Goal: Task Accomplishment & Management: Manage account settings

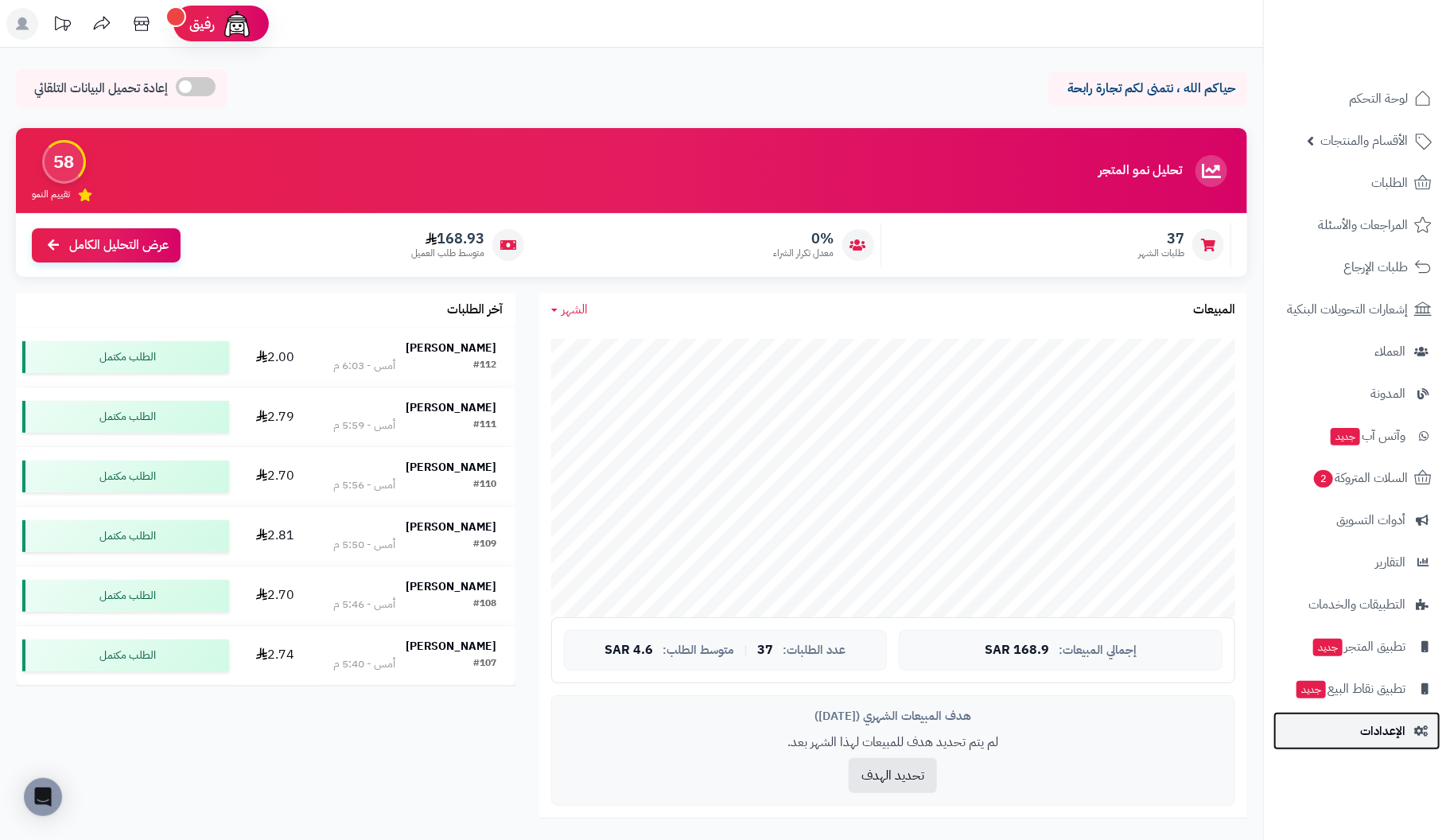
click at [1375, 731] on span "الإعدادات" at bounding box center [1383, 730] width 46 height 22
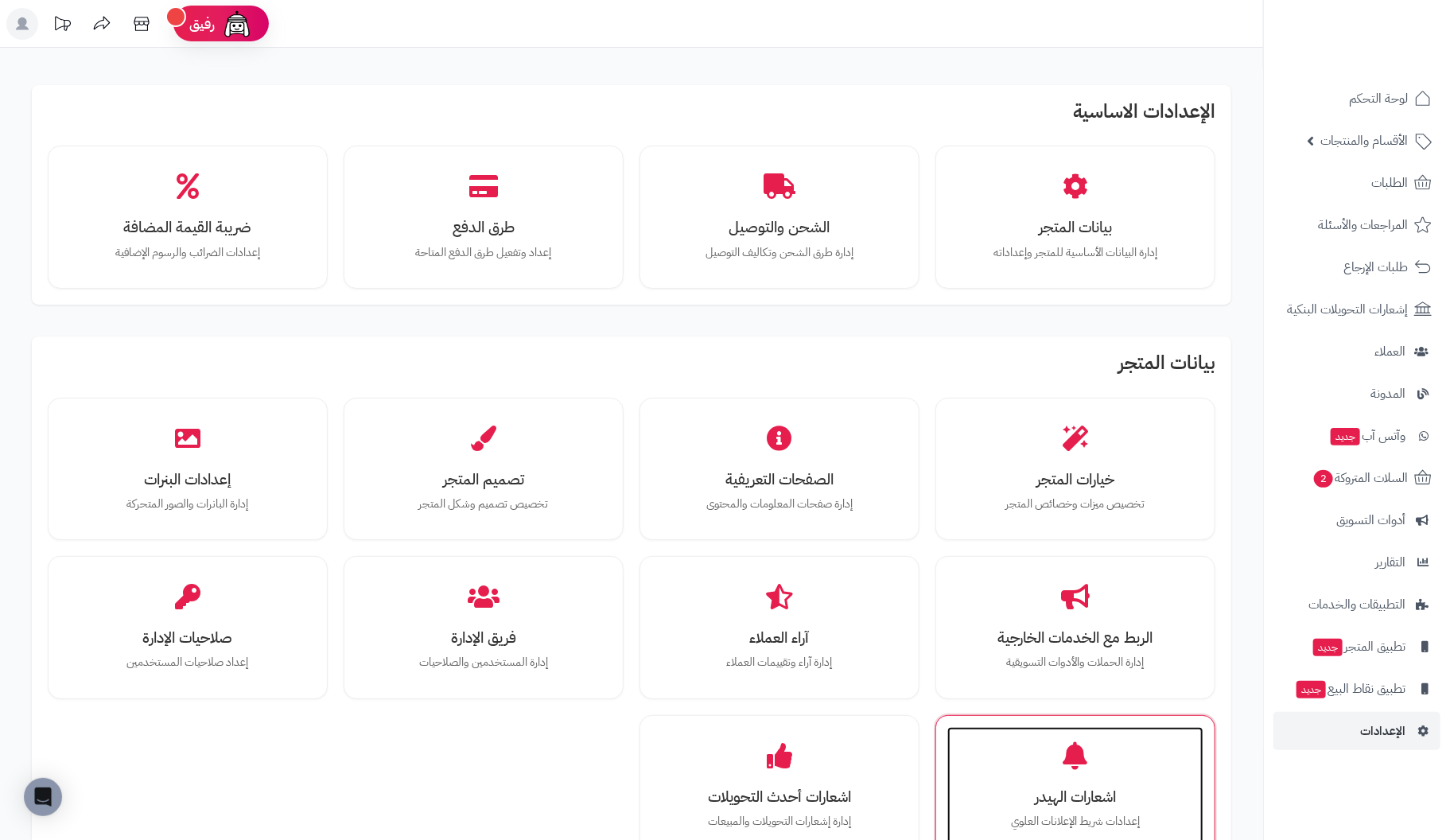
click at [1085, 769] on div "اشعارات الهيدر إعدادات شريط الإعلانات العلوي" at bounding box center [1076, 787] width 256 height 119
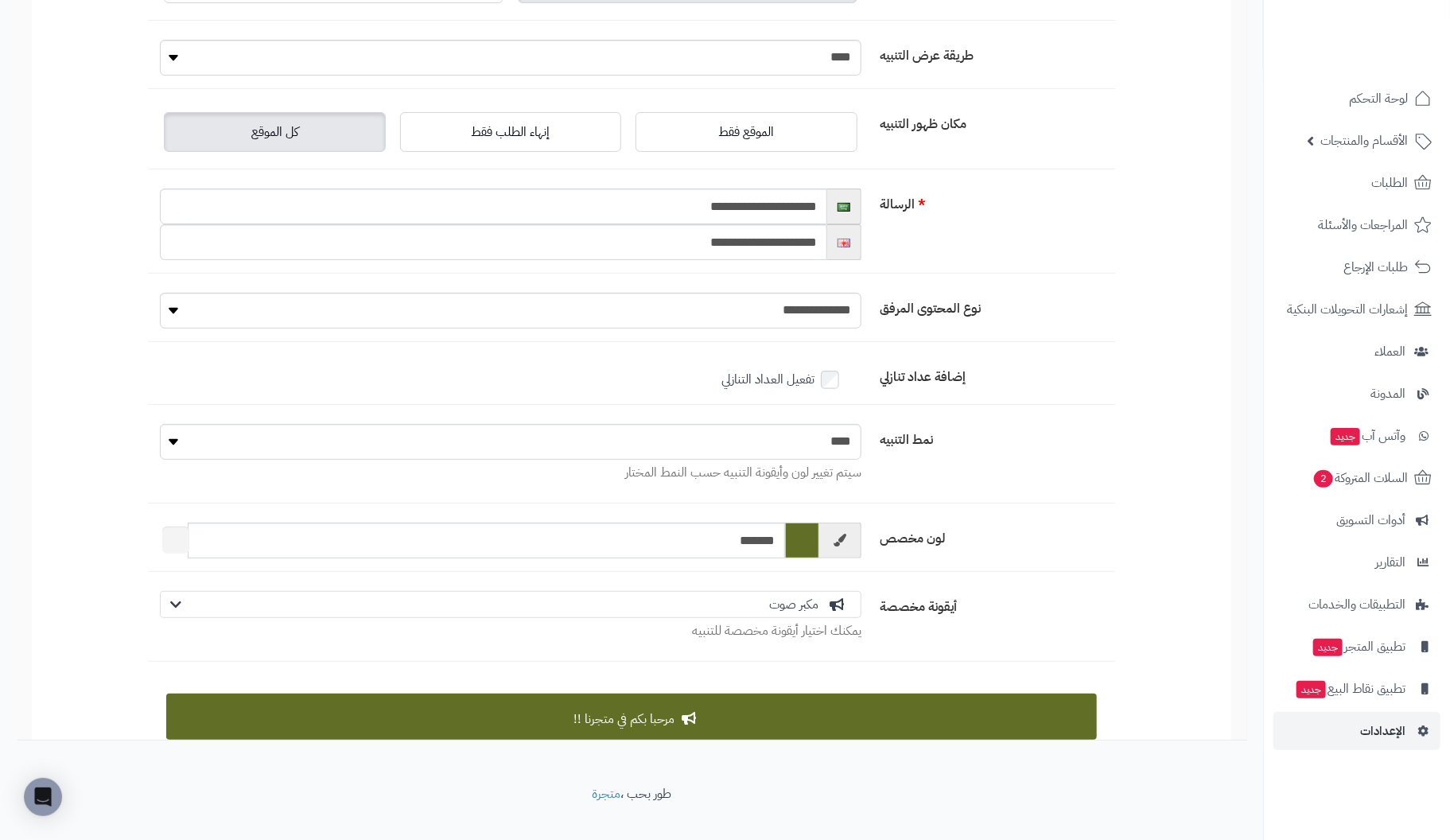
scroll to position [178, 0]
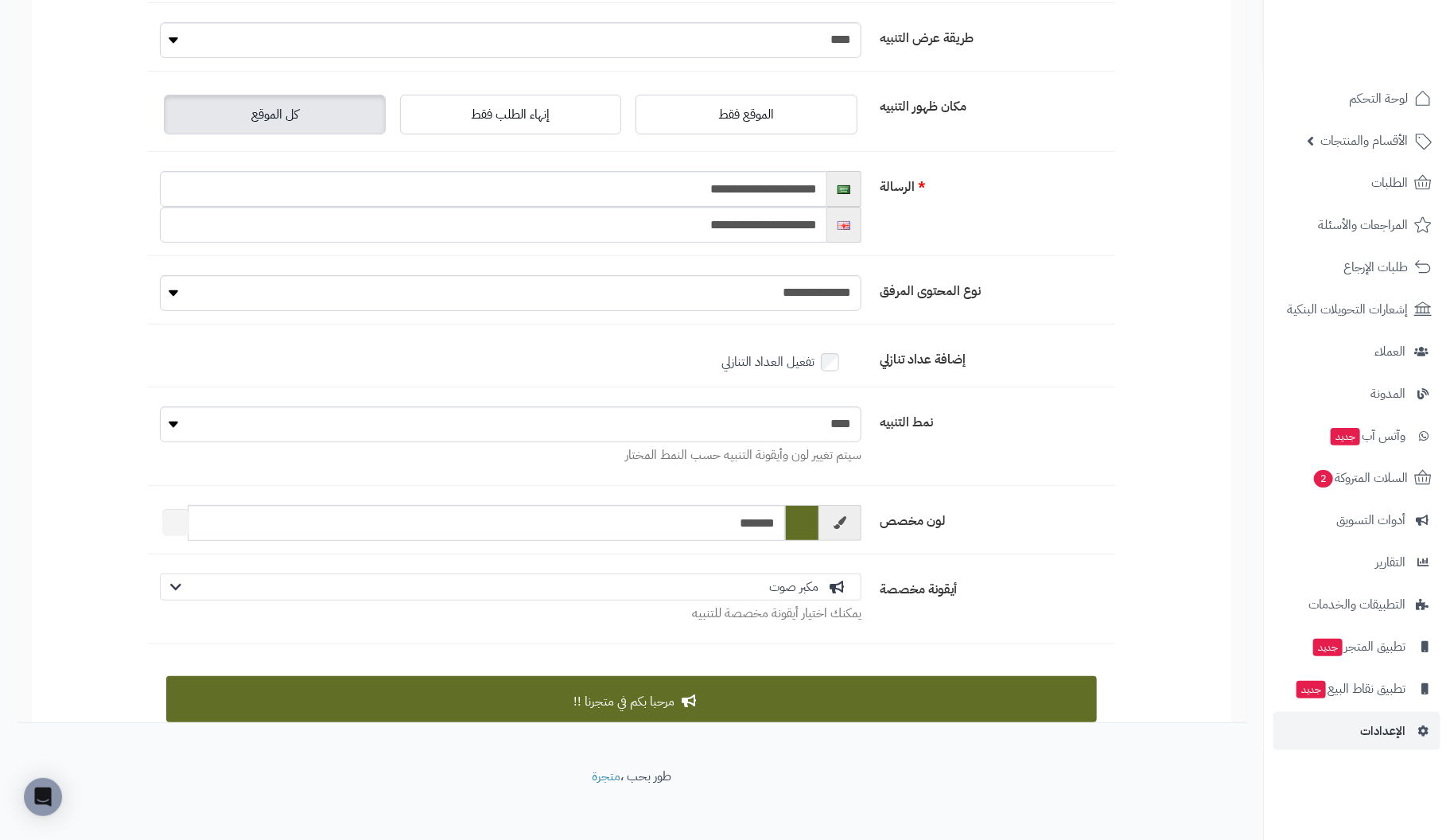
click at [838, 582] on icon at bounding box center [837, 587] width 16 height 13
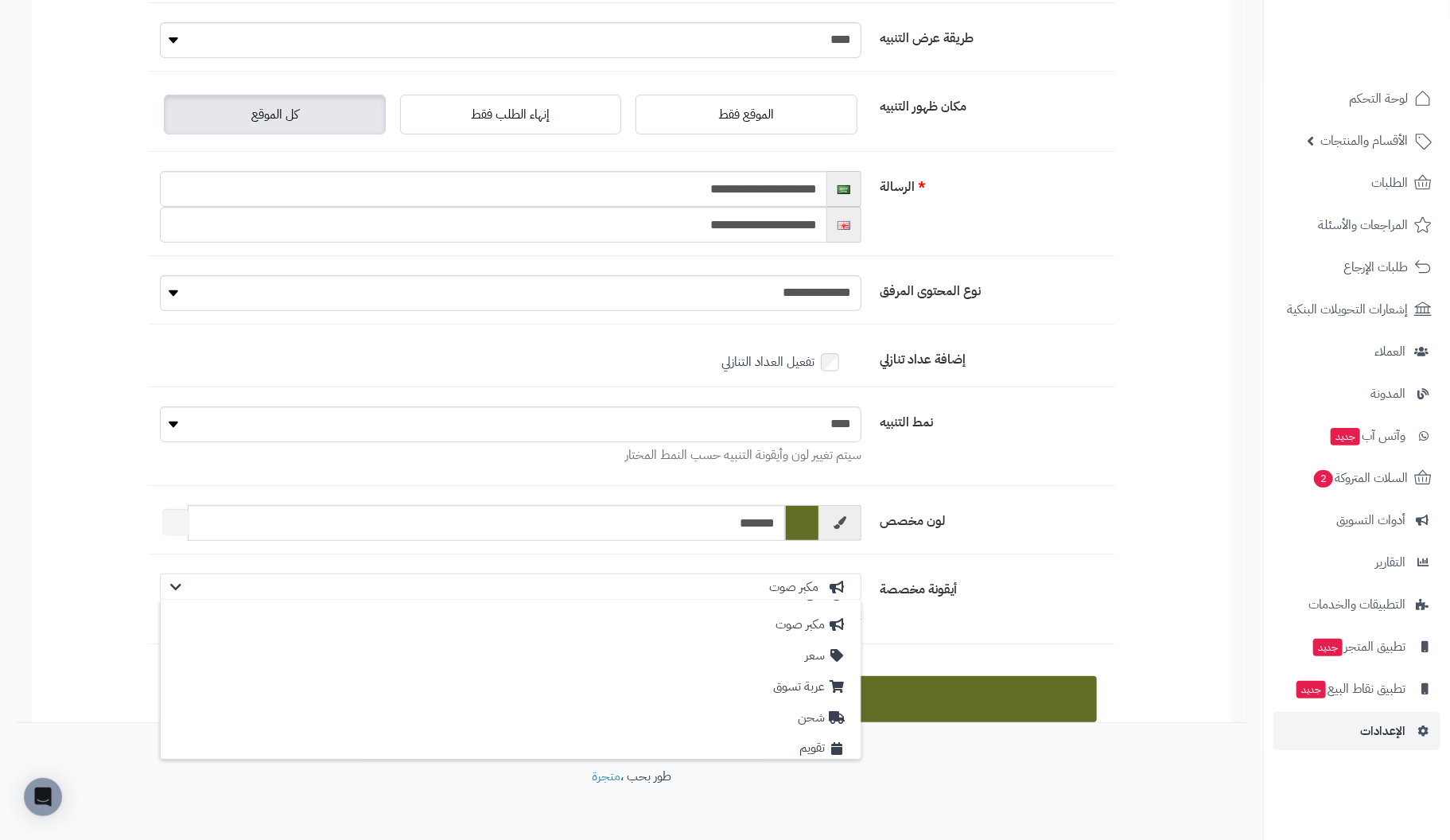
scroll to position [97, 0]
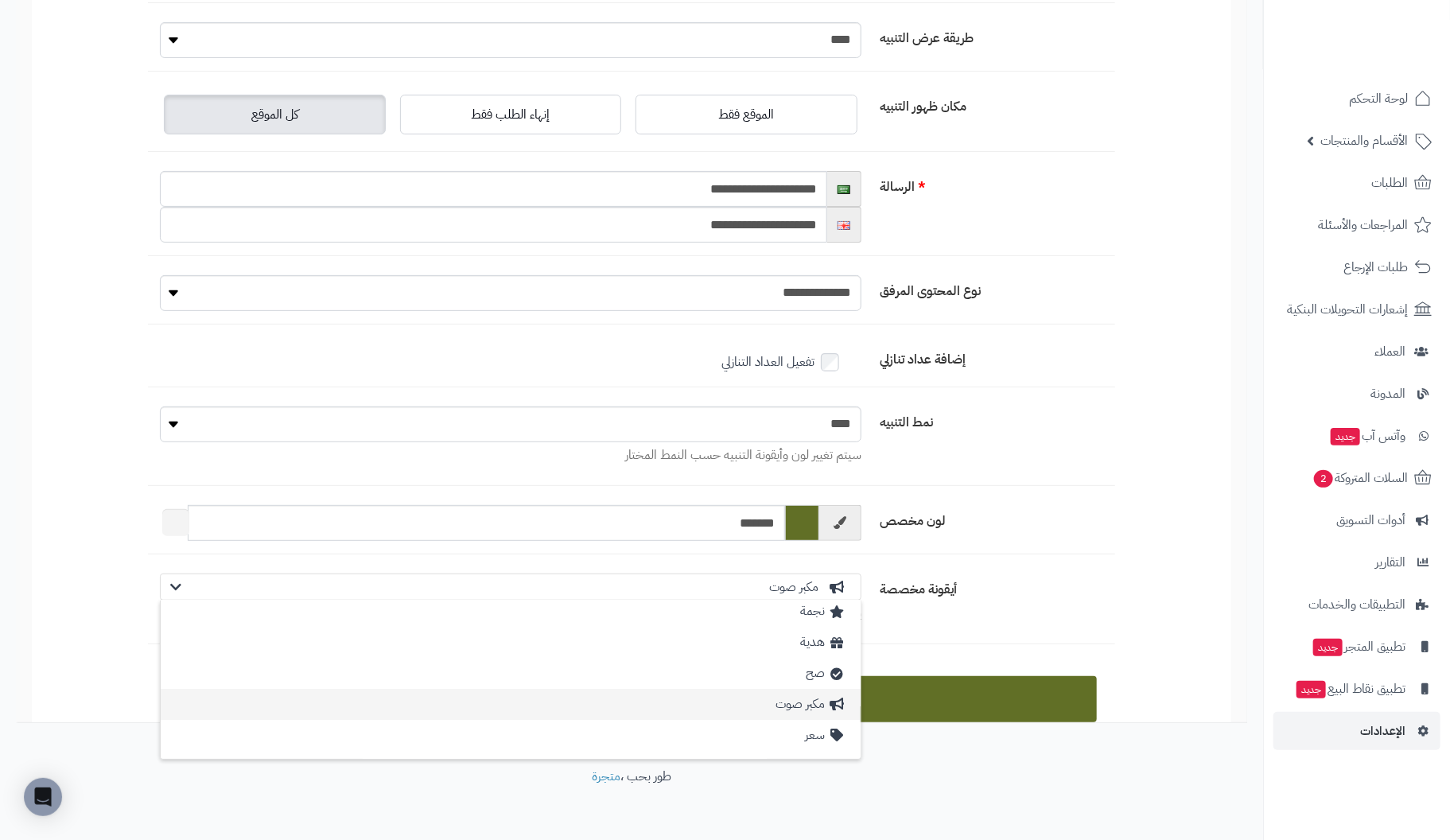
click at [826, 698] on div "مكبر صوت" at bounding box center [510, 704] width 700 height 31
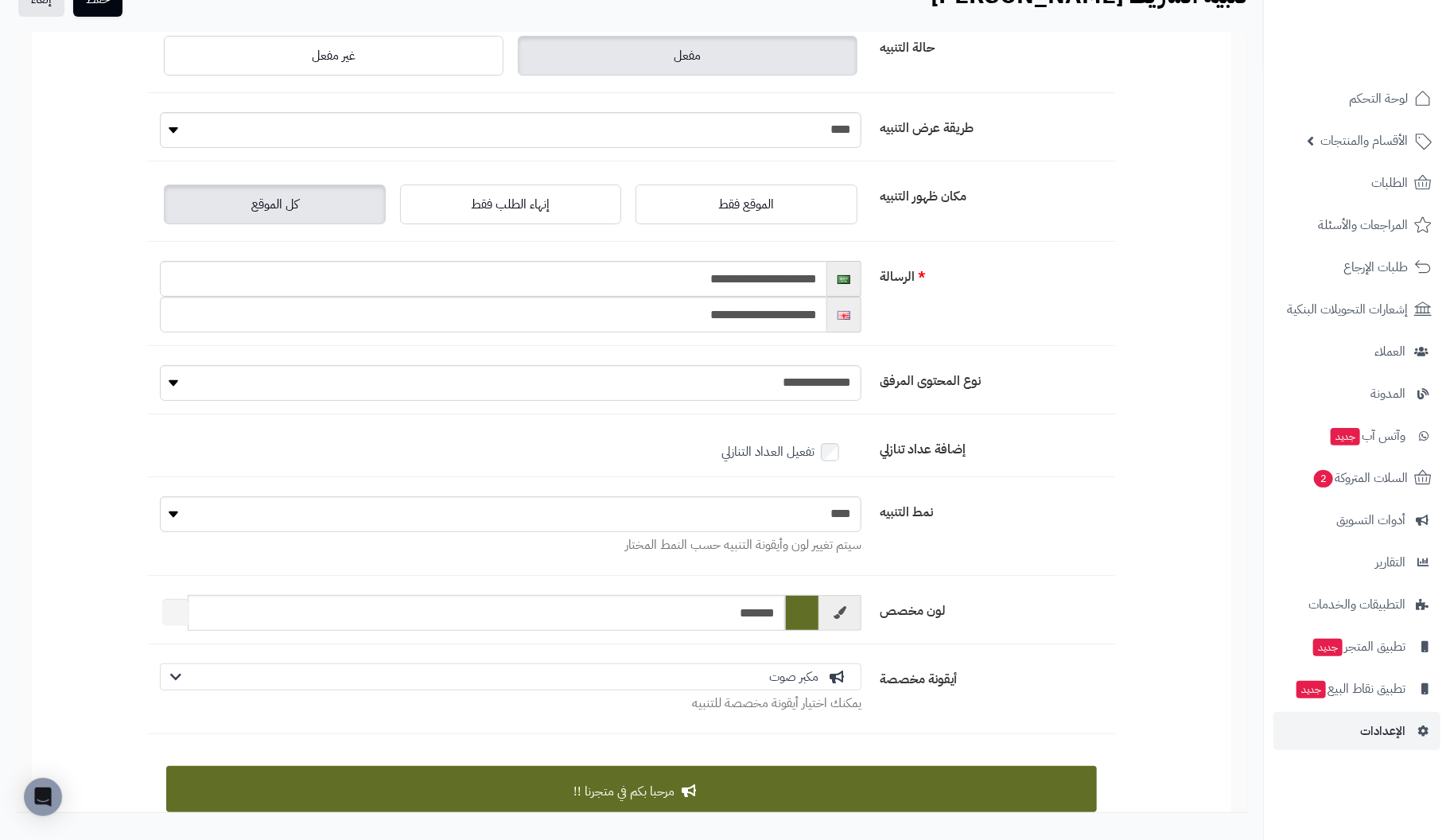
scroll to position [0, 0]
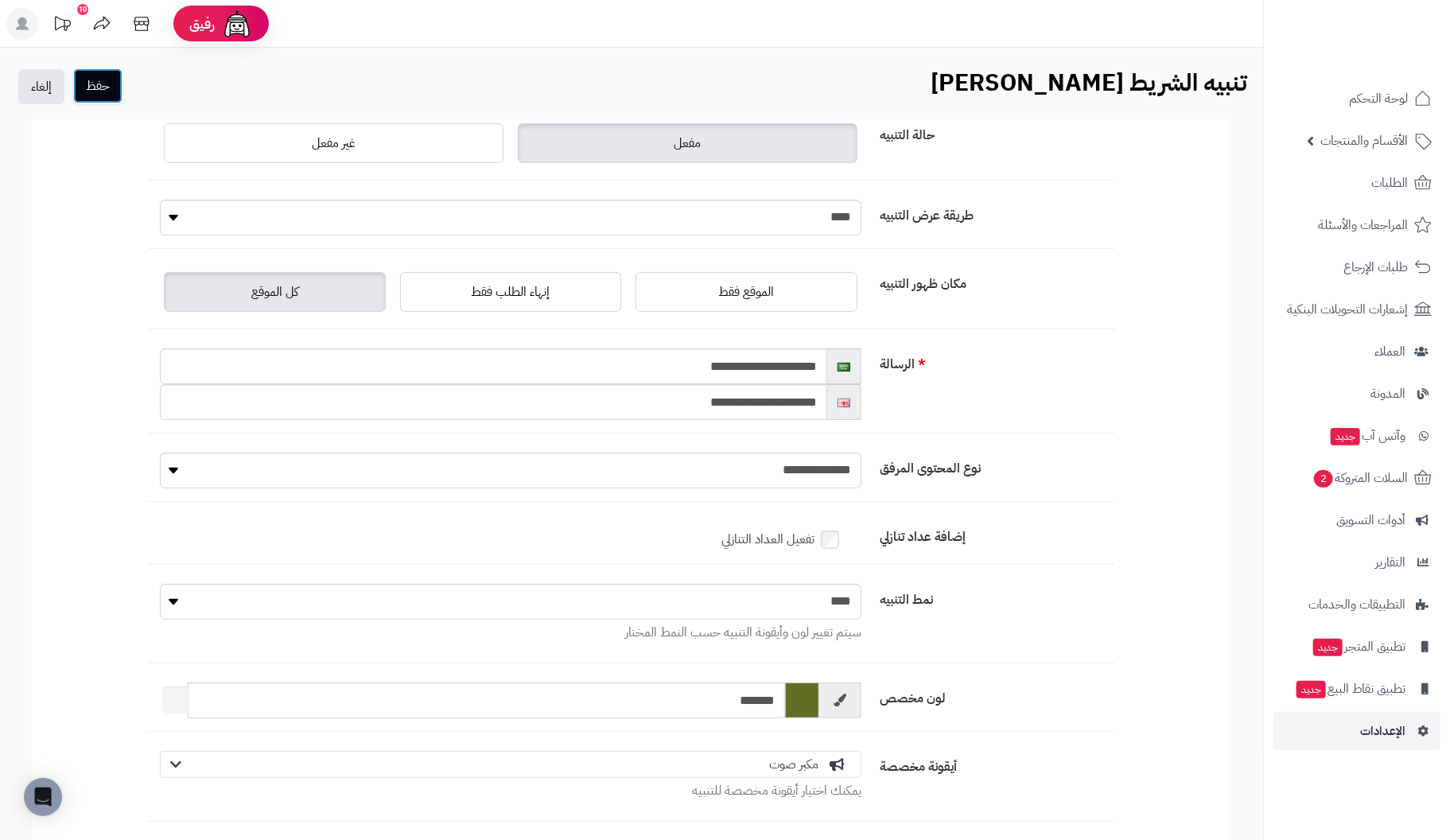
click at [92, 88] on button "حفظ" at bounding box center [97, 85] width 50 height 35
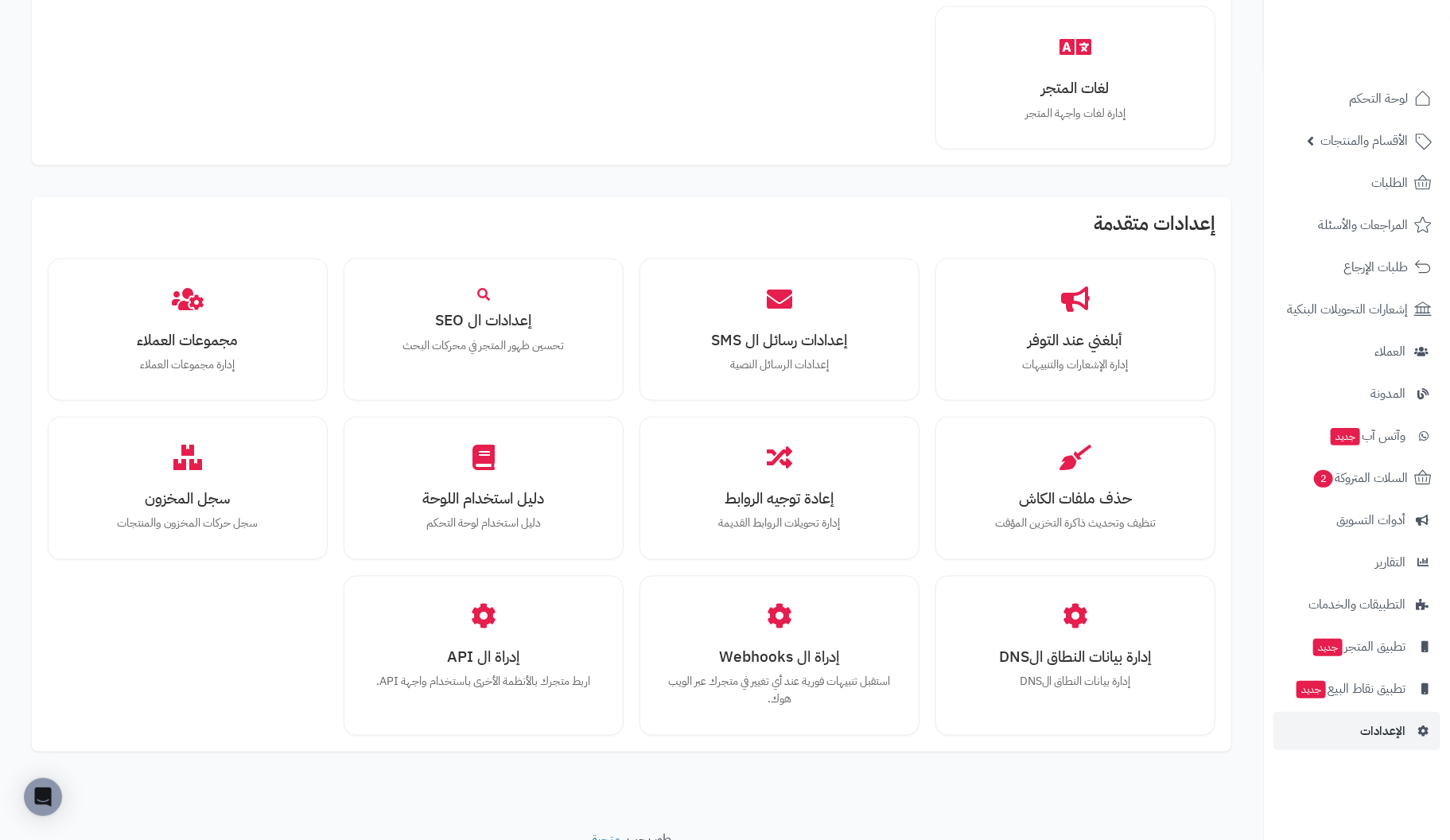
scroll to position [1193, 0]
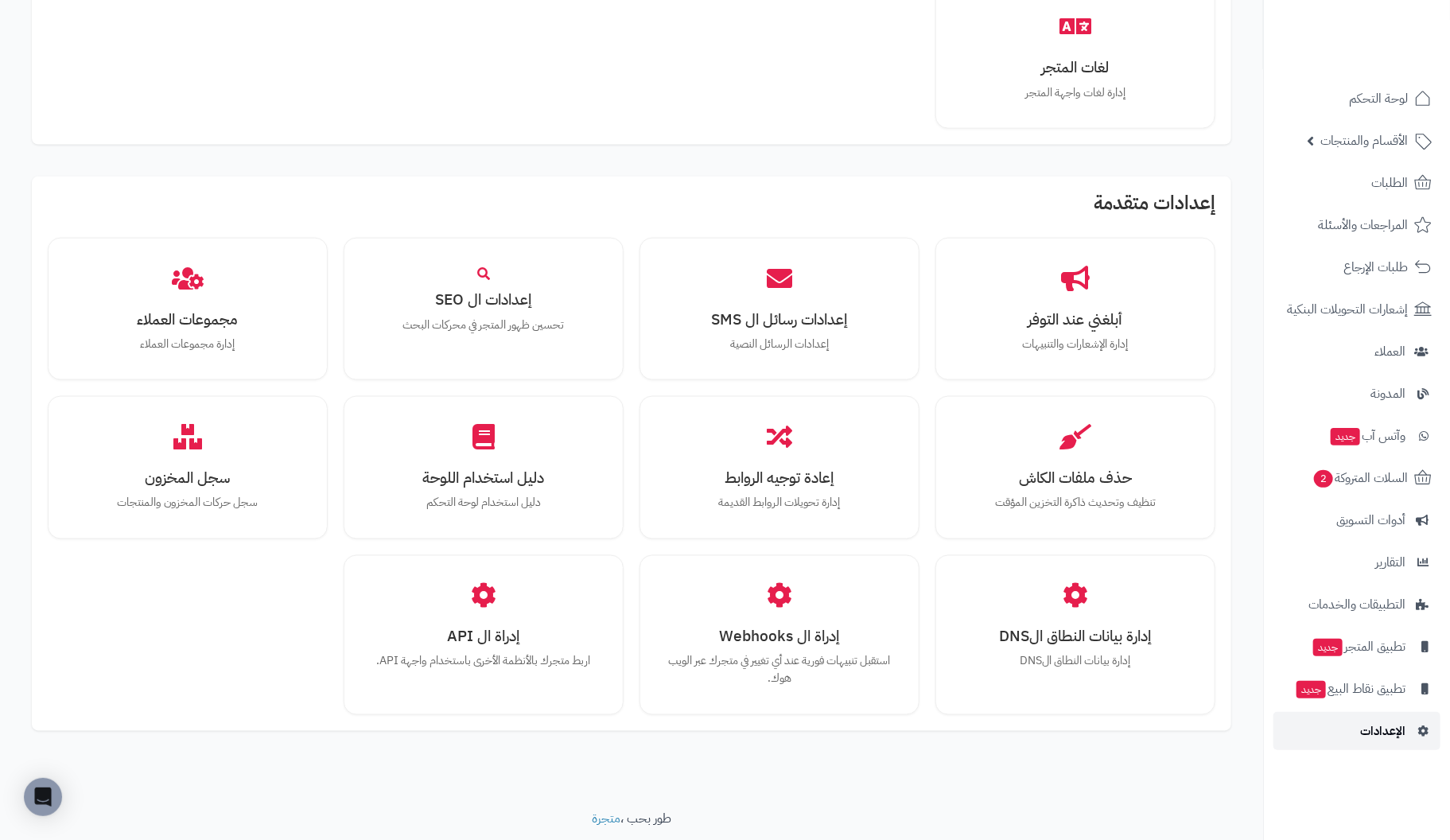
click at [1349, 725] on link "الإعدادات" at bounding box center [1357, 730] width 167 height 38
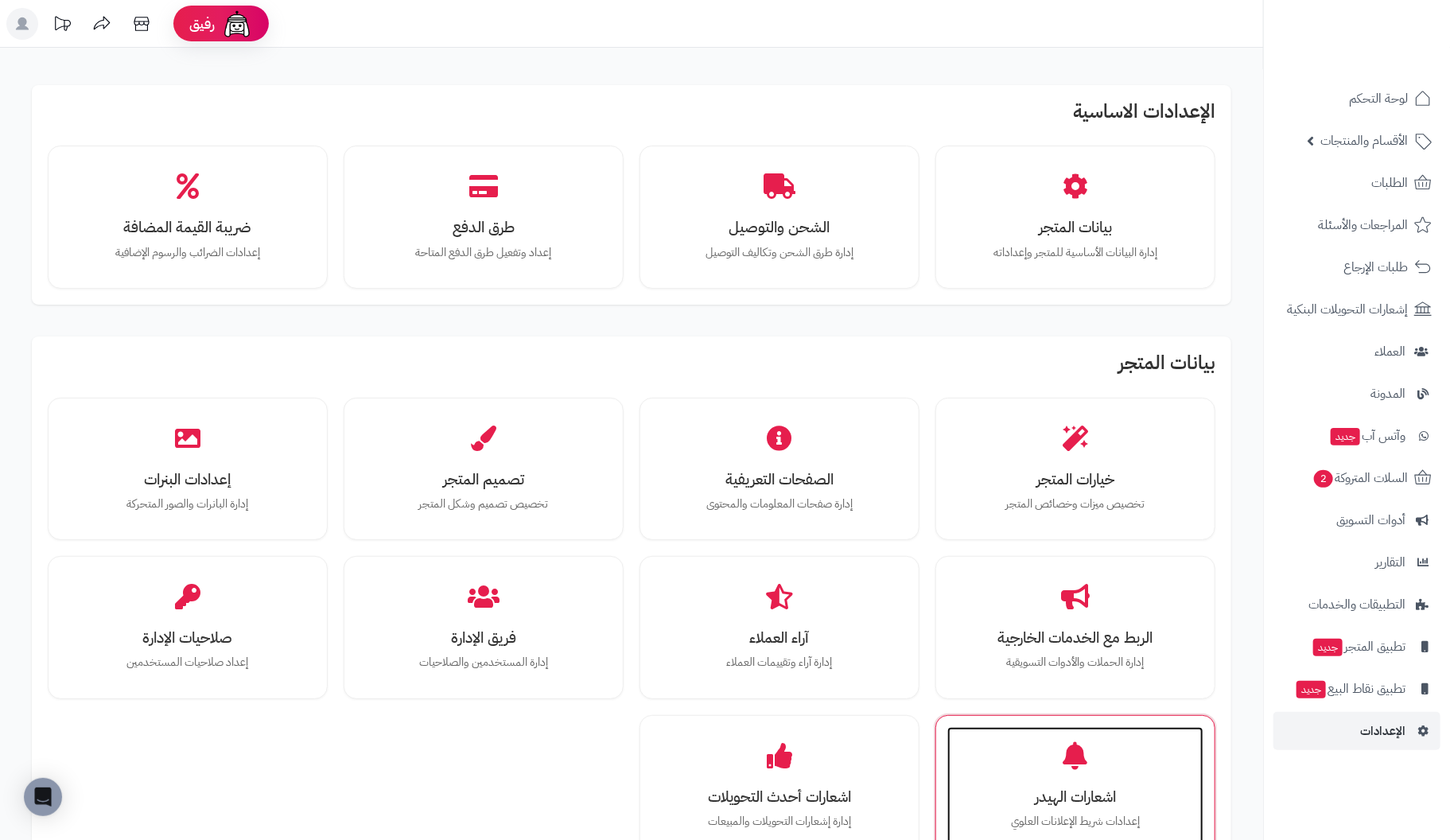
click at [1078, 756] on icon at bounding box center [1075, 755] width 24 height 28
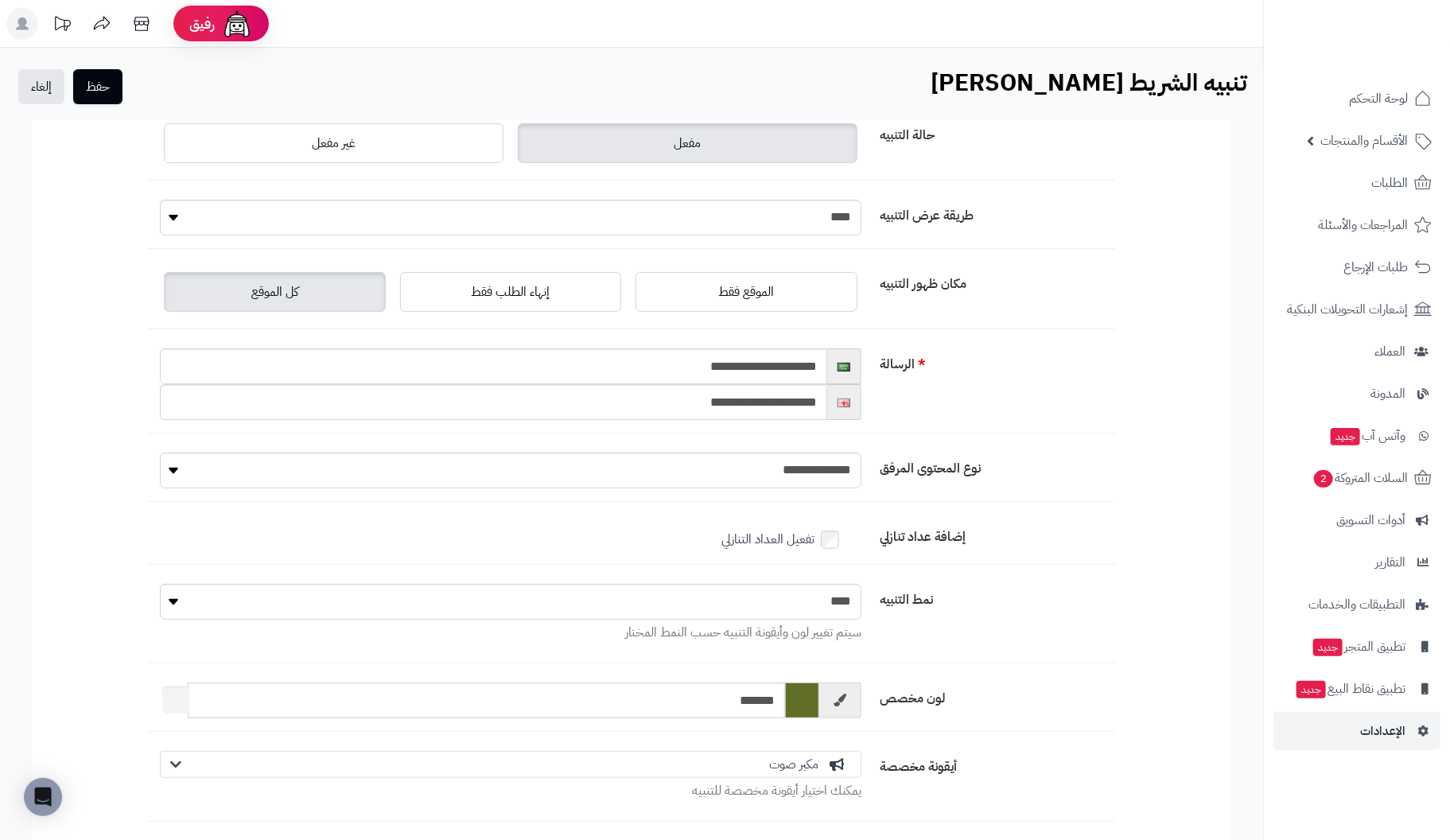
click at [848, 756] on div "مكبر صوت" at bounding box center [511, 764] width 702 height 27
click at [845, 758] on icon at bounding box center [837, 764] width 16 height 13
click at [88, 88] on button "حفظ" at bounding box center [97, 85] width 50 height 35
